Goal: Information Seeking & Learning: Learn about a topic

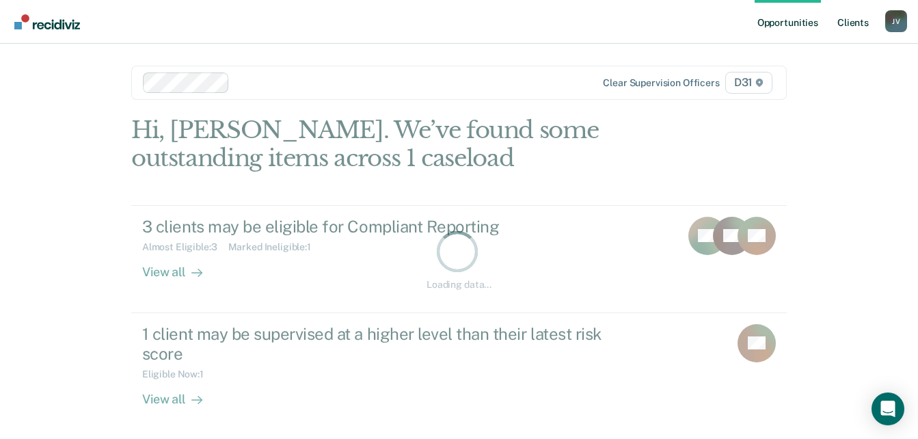
click at [866, 25] on link "Client s" at bounding box center [853, 22] width 37 height 44
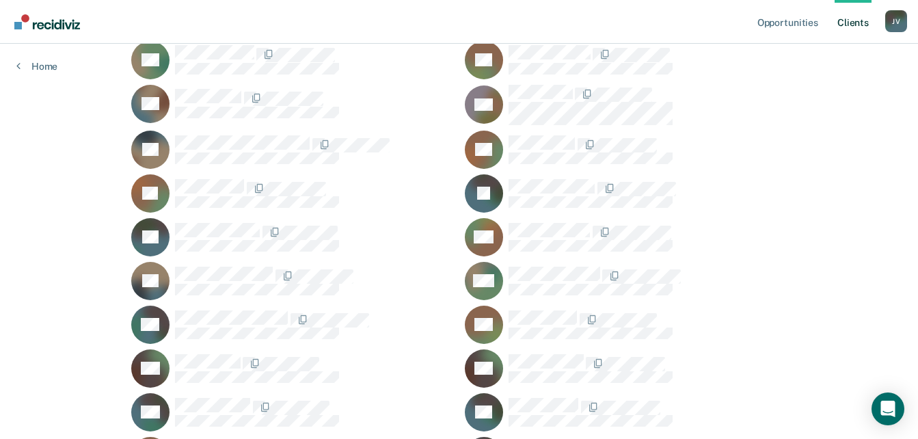
scroll to position [889, 0]
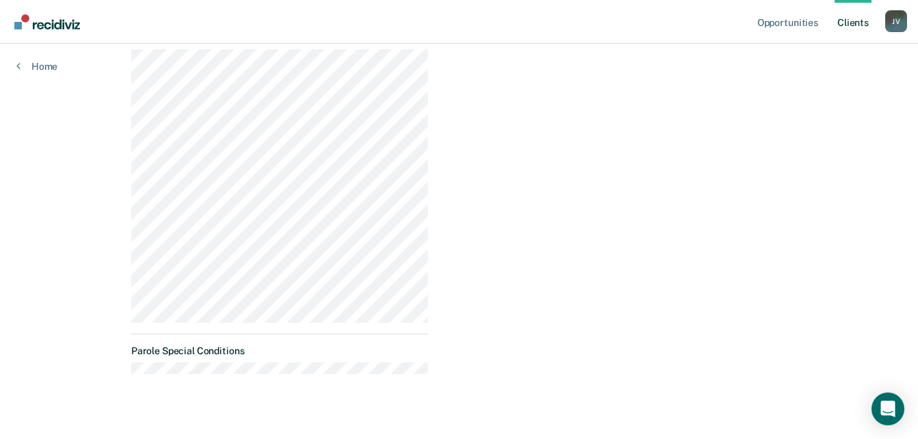
scroll to position [448, 0]
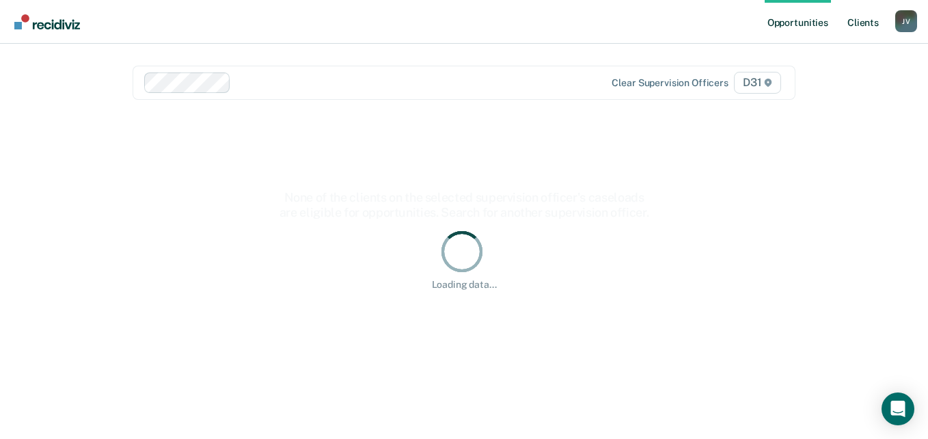
click at [861, 21] on link "Client s" at bounding box center [863, 22] width 37 height 44
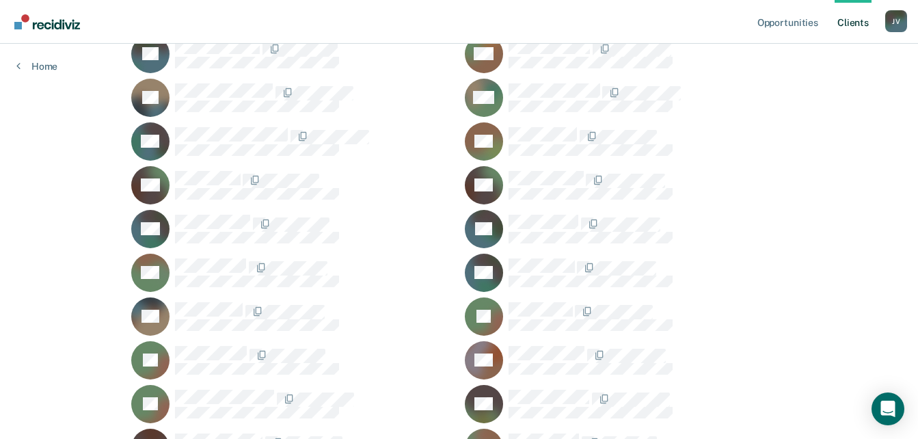
scroll to position [1162, 0]
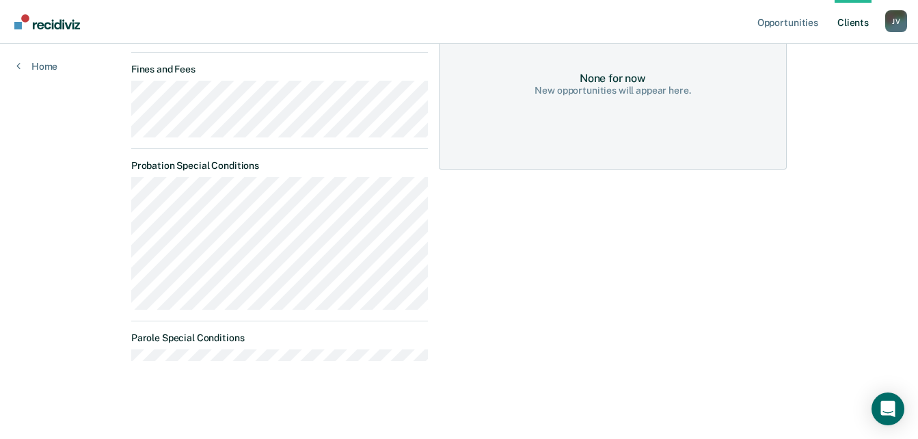
scroll to position [308, 0]
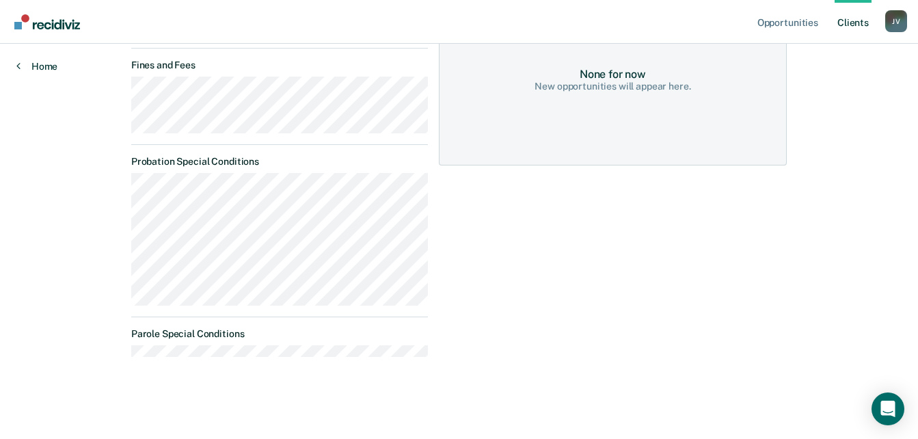
click at [23, 66] on link "Home" at bounding box center [36, 66] width 41 height 12
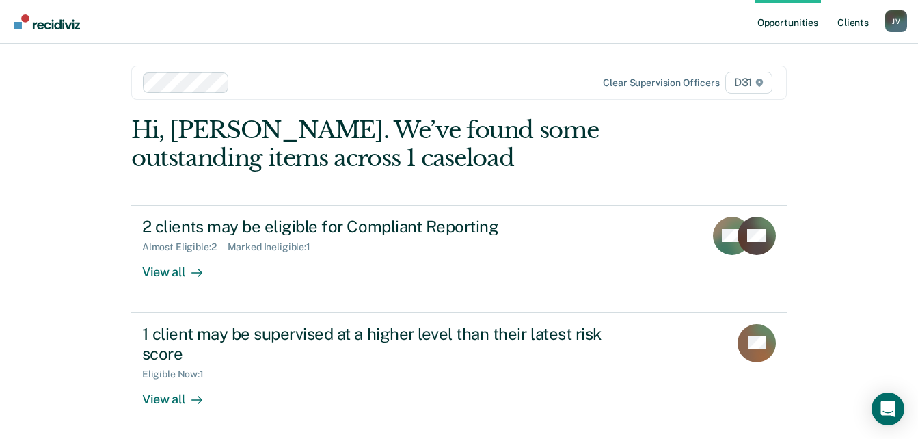
click at [866, 14] on link "Client s" at bounding box center [853, 22] width 37 height 44
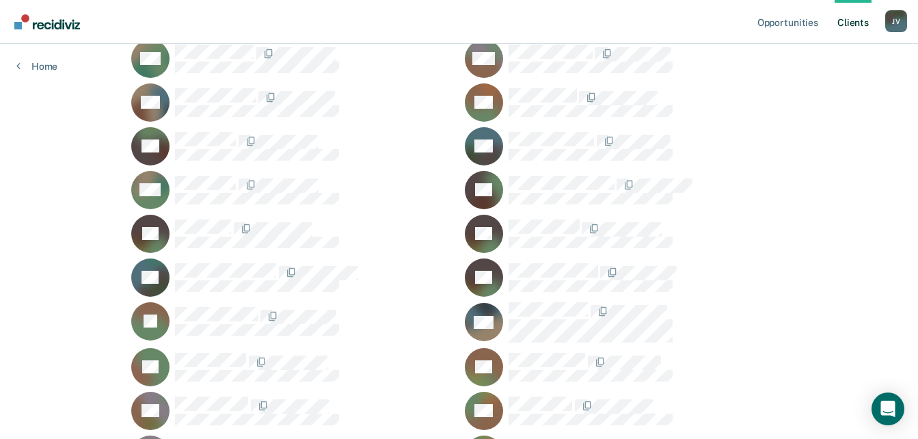
scroll to position [2393, 0]
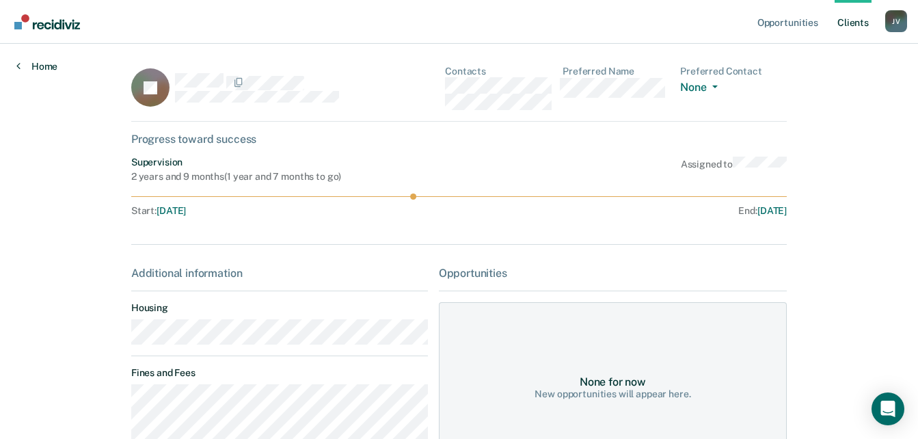
click at [26, 67] on link "Home" at bounding box center [36, 66] width 41 height 12
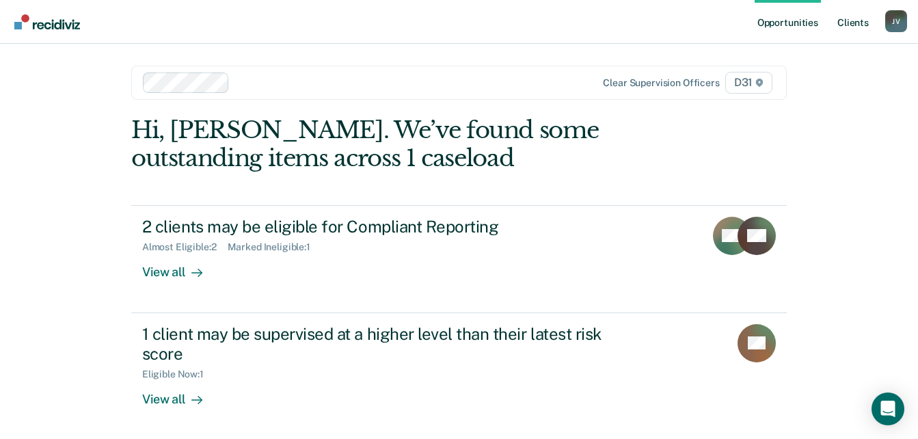
click at [852, 28] on link "Client s" at bounding box center [853, 22] width 37 height 44
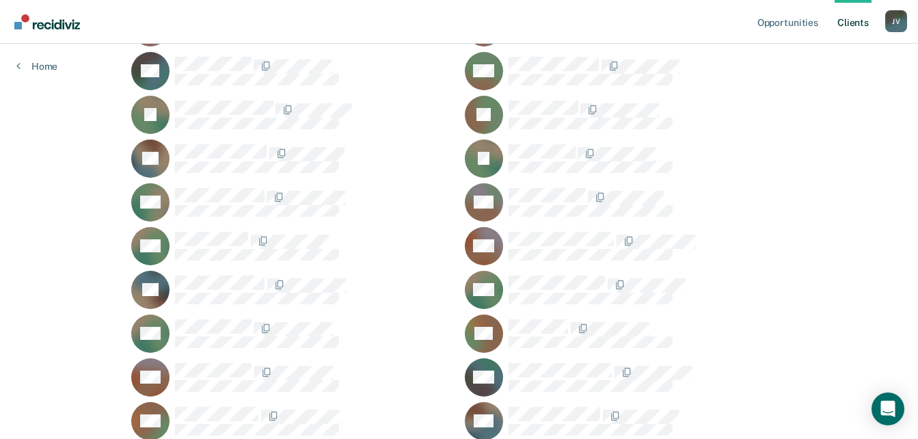
scroll to position [1572, 0]
